Goal: Task Accomplishment & Management: Manage account settings

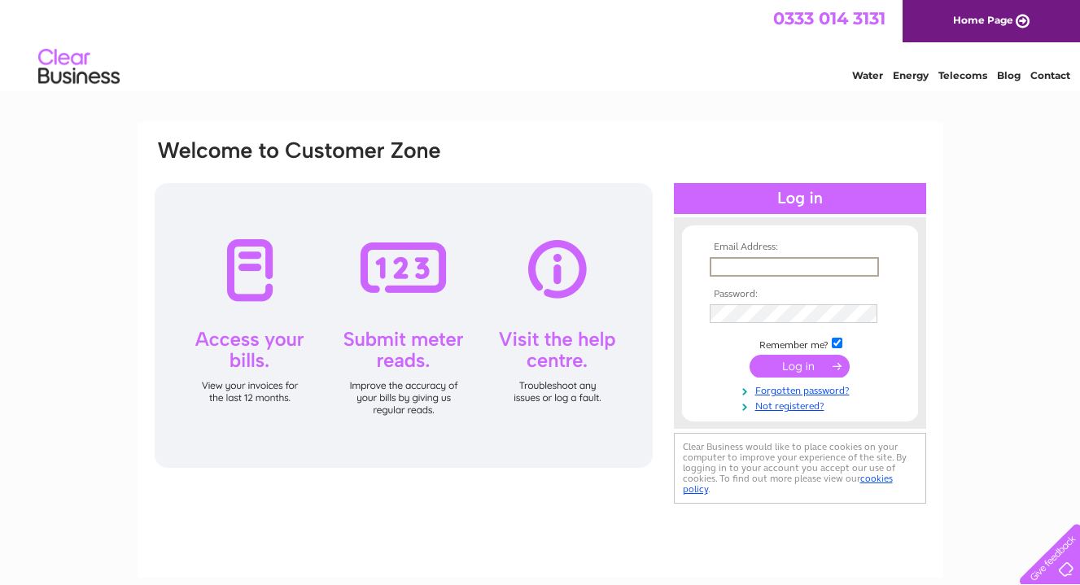
type input "info@northfarming.co.uk"
click at [800, 365] on input "submit" at bounding box center [800, 366] width 100 height 23
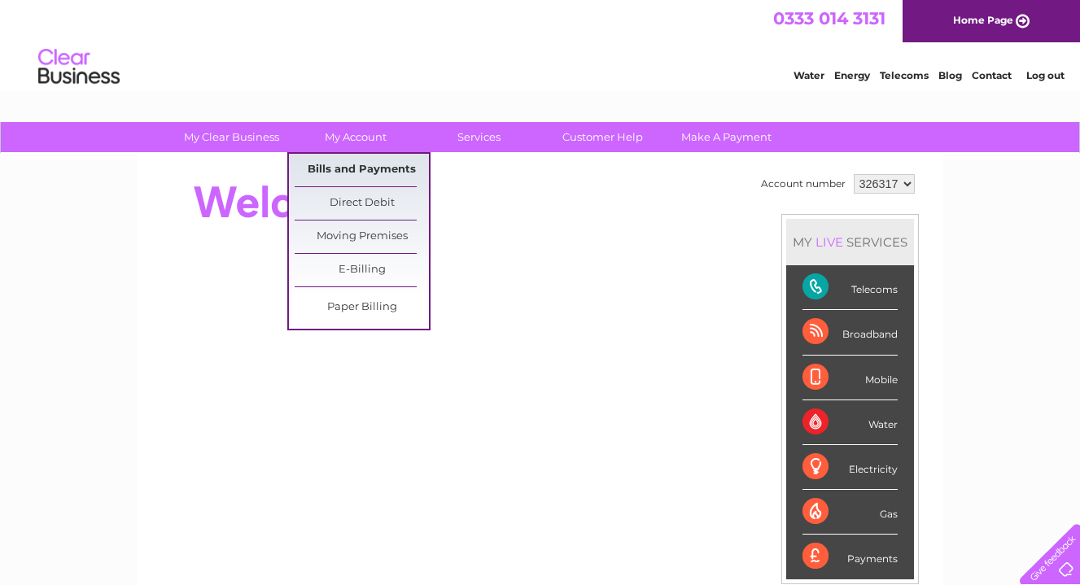
click at [361, 172] on link "Bills and Payments" at bounding box center [362, 170] width 134 height 33
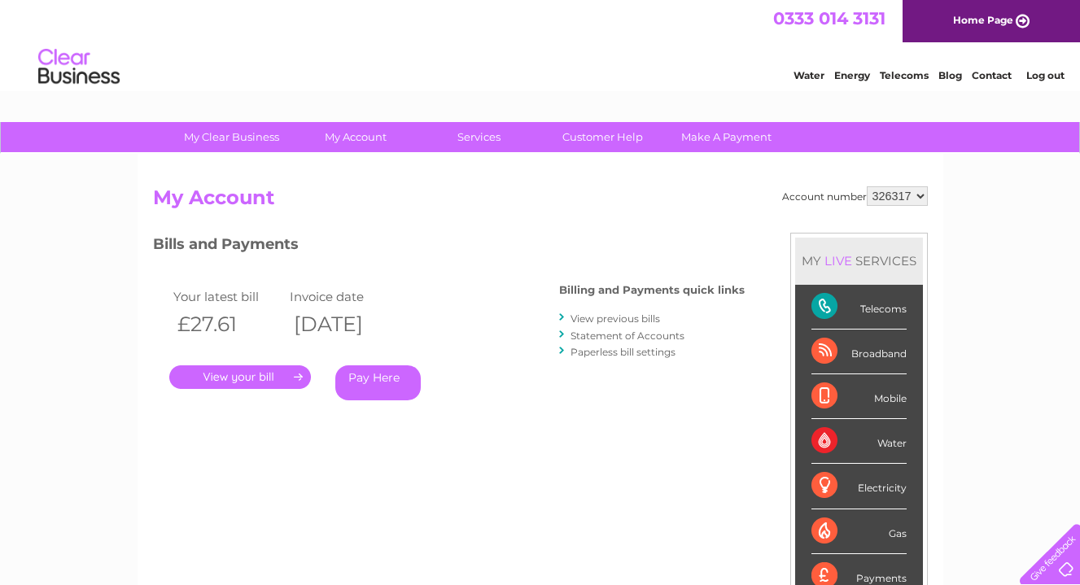
click at [247, 378] on link "." at bounding box center [240, 378] width 142 height 24
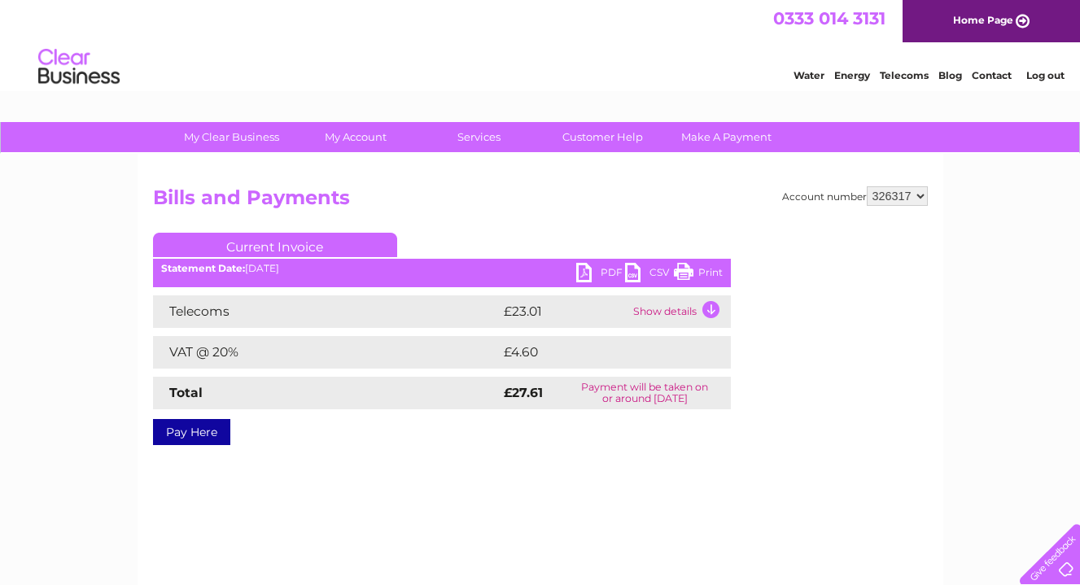
click at [588, 269] on link "PDF" at bounding box center [600, 275] width 49 height 24
click at [1046, 75] on link "Log out" at bounding box center [1046, 75] width 38 height 12
